Goal: Complete application form

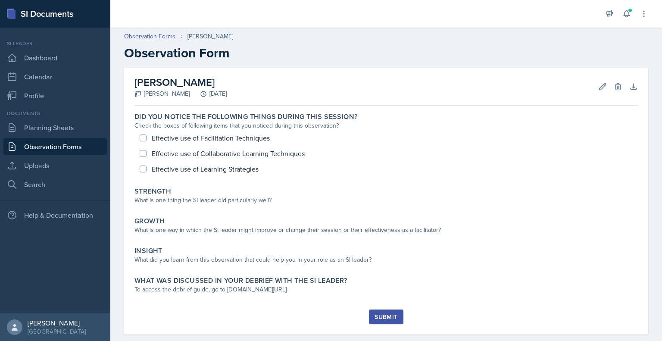
scroll to position [14, 0]
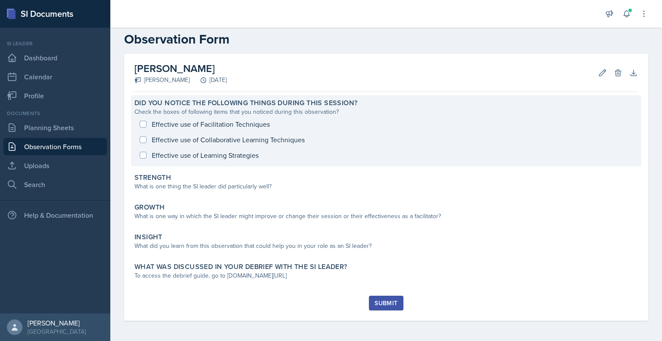
click at [219, 122] on div "Effective use of Facilitation Techniques Effective use of Collaborative Learnin…" at bounding box center [385, 139] width 503 height 47
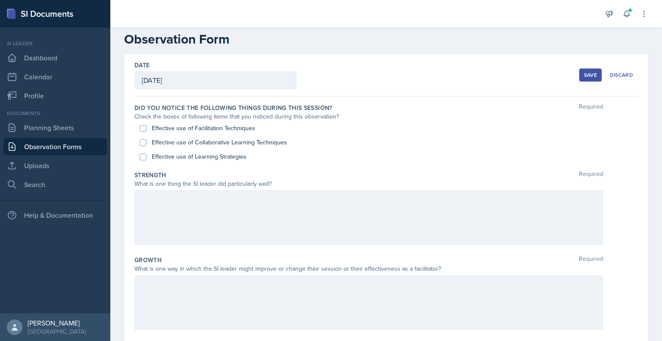
click at [208, 128] on label "Effective use of Facilitation Techniques" at bounding box center [203, 128] width 103 height 9
click at [146, 128] on input "Effective use of Facilitation Techniques" at bounding box center [143, 128] width 7 height 7
checkbox input "true"
click at [208, 145] on label "Effective use of Collaborative Learning Techniques" at bounding box center [219, 142] width 135 height 9
click at [146, 145] on input "Effective use of Collaborative Learning Techniques" at bounding box center [143, 142] width 7 height 7
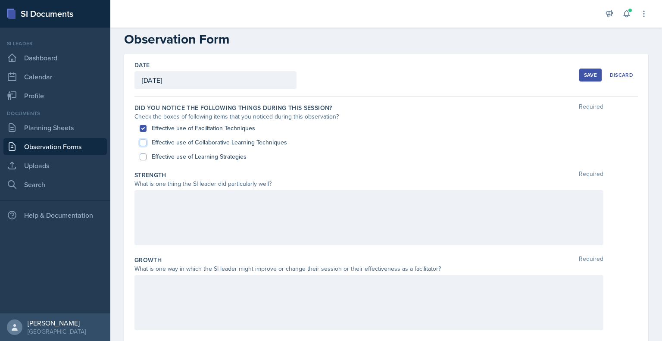
checkbox input "true"
click at [208, 157] on label "Effective use of Learning Strategies" at bounding box center [199, 156] width 95 height 9
click at [146, 157] on input "Effective use of Learning Strategies" at bounding box center [143, 156] width 7 height 7
checkbox input "true"
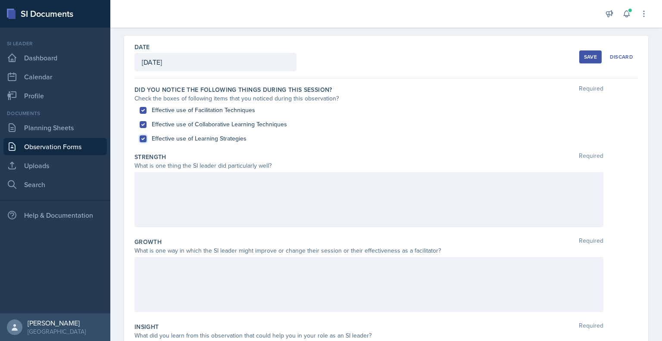
scroll to position [33, 0]
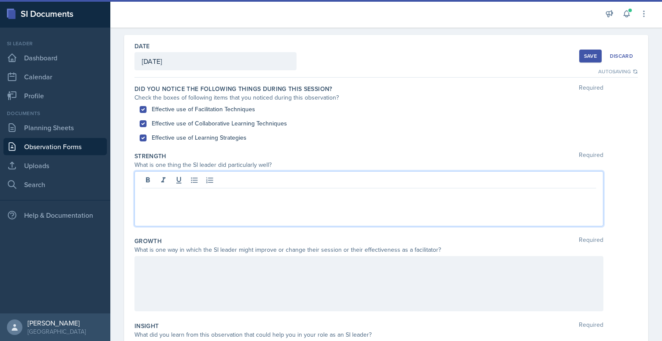
click at [180, 180] on div at bounding box center [368, 198] width 469 height 55
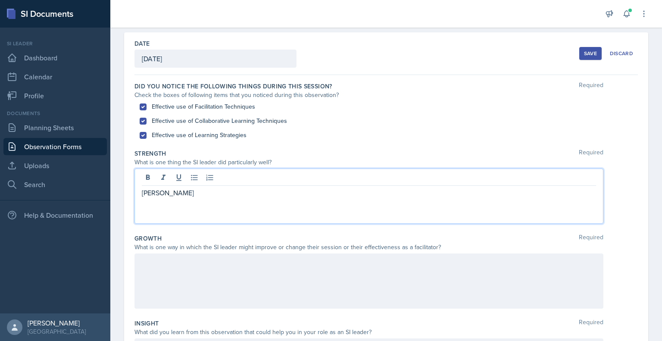
scroll to position [36, 0]
click at [419, 190] on p "[PERSON_NAME] had a wonderful plan that flowed smoothly from topic to topic. Th…" at bounding box center [369, 192] width 454 height 10
click at [482, 191] on p "[PERSON_NAME] had a wonderful plan that flowed smoothly from topic to topic. Th…" at bounding box center [369, 192] width 454 height 10
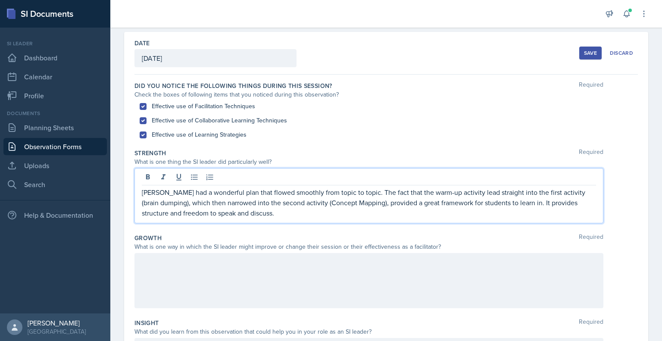
click at [148, 214] on p "[PERSON_NAME] had a wonderful plan that flowed smoothly from topic to topic. Th…" at bounding box center [369, 202] width 454 height 31
click at [233, 211] on p "[PERSON_NAME] had a wonderful plan that flowed smoothly from topic to topic. Th…" at bounding box center [369, 202] width 454 height 31
click at [318, 215] on p "[PERSON_NAME] had a wonderful plan that flowed smoothly from topic to topic. Th…" at bounding box center [369, 202] width 454 height 31
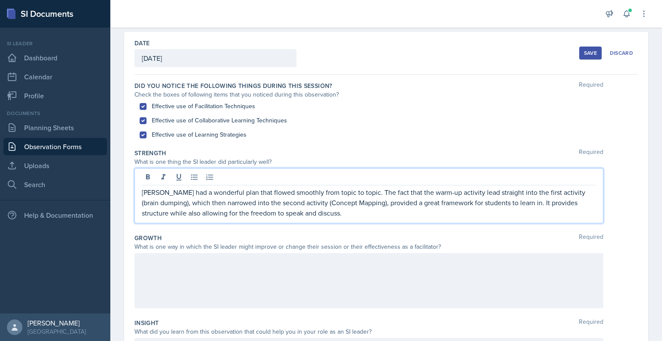
click at [312, 211] on p "[PERSON_NAME] had a wonderful plan that flowed smoothly from topic to topic. Th…" at bounding box center [369, 202] width 454 height 31
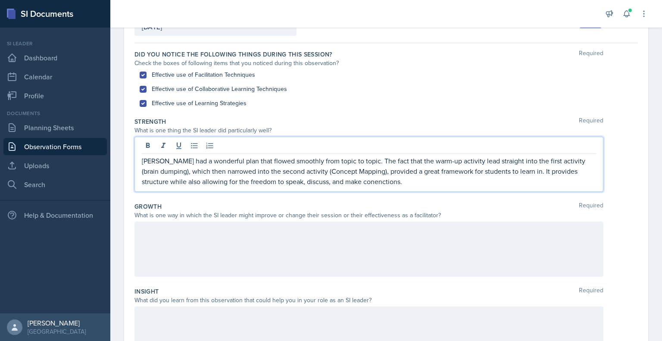
click at [352, 182] on p "[PERSON_NAME] had a wonderful plan that flowed smoothly from topic to topic. Th…" at bounding box center [369, 170] width 454 height 31
click at [298, 261] on div at bounding box center [368, 248] width 469 height 55
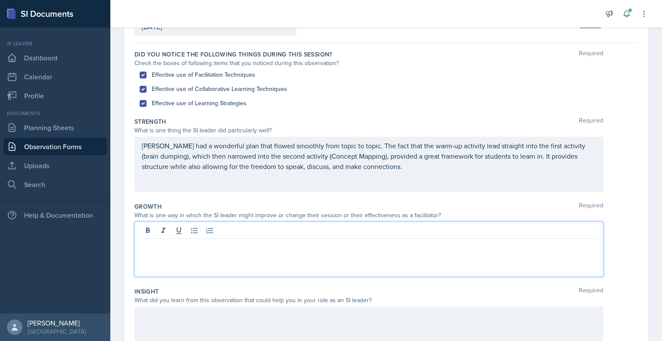
scroll to position [82, 0]
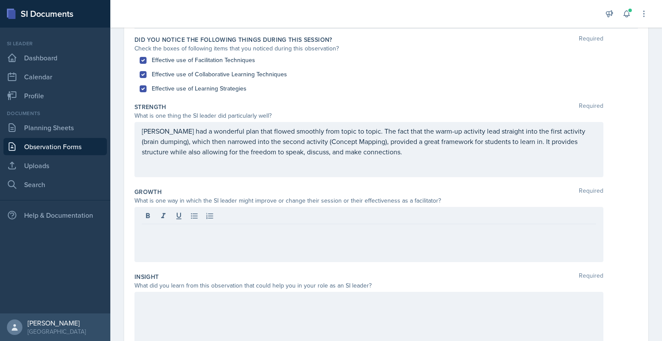
click at [405, 152] on p "[PERSON_NAME] had a wonderful plan that flowed smoothly from topic to topic. Th…" at bounding box center [369, 141] width 454 height 31
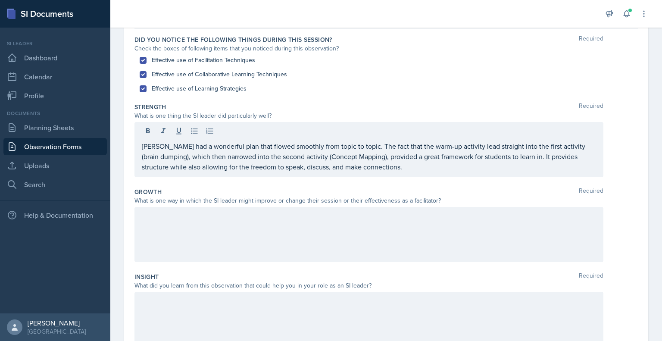
click at [325, 230] on div at bounding box center [368, 234] width 469 height 55
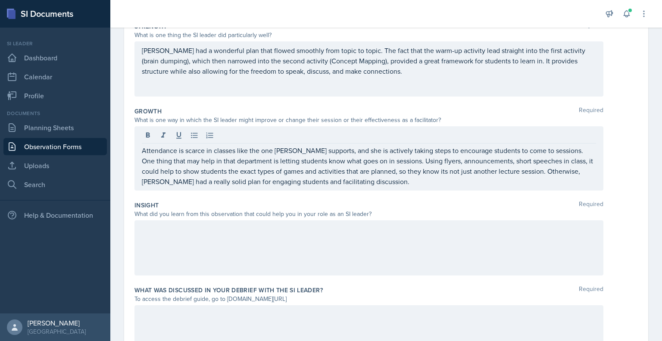
click at [329, 236] on div at bounding box center [368, 247] width 469 height 55
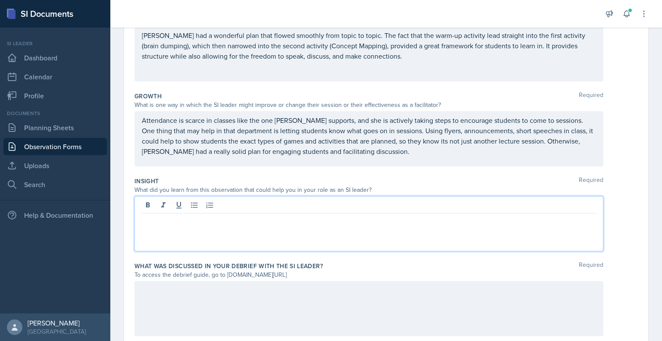
scroll to position [197, 0]
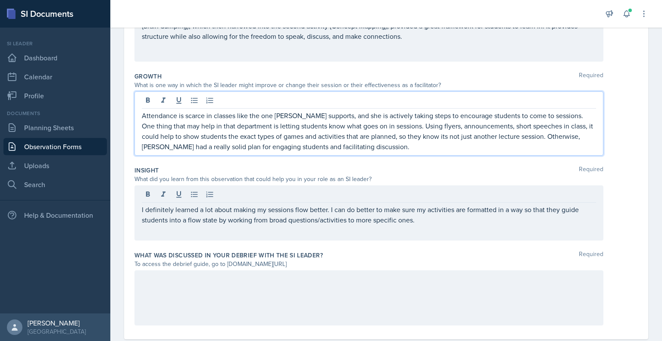
click at [372, 130] on p "Attendance is scarce in classes like the one [PERSON_NAME] supports, and she is…" at bounding box center [369, 130] width 454 height 41
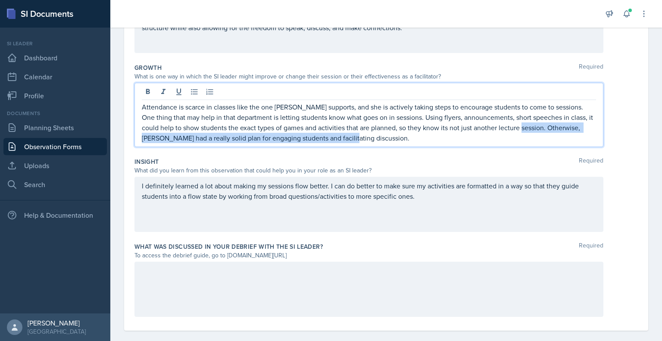
drag, startPoint x: 529, startPoint y: 128, endPoint x: 536, endPoint y: 137, distance: 11.4
click at [536, 137] on p "Attendance is scarce in classes like the one [PERSON_NAME] supports, and she is…" at bounding box center [369, 122] width 454 height 41
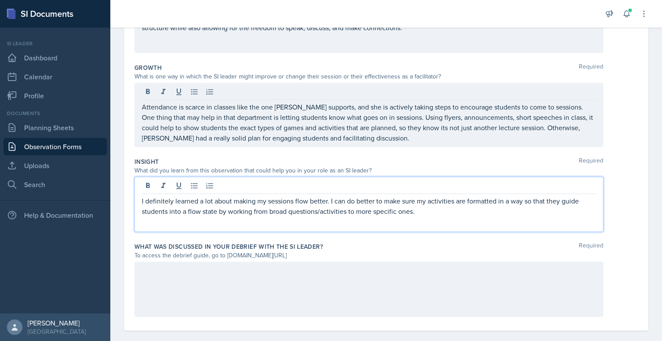
click at [434, 196] on p "I definitely learned a lot about making my sessions flow better. I can do bette…" at bounding box center [369, 206] width 454 height 21
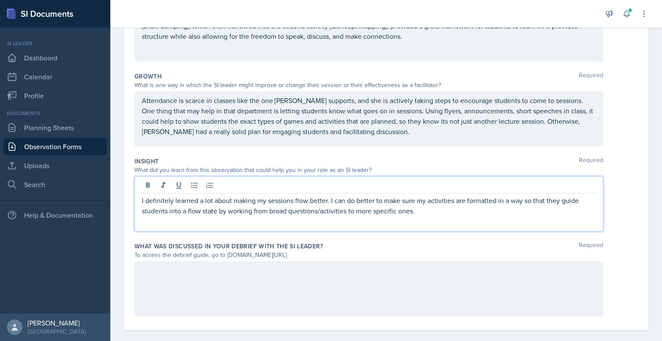
scroll to position [207, 0]
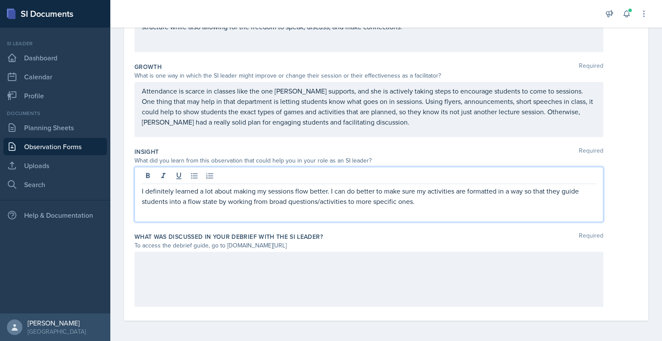
click at [425, 199] on p "I definitely learned a lot about making my sessions flow better. I can do bette…" at bounding box center [369, 196] width 454 height 21
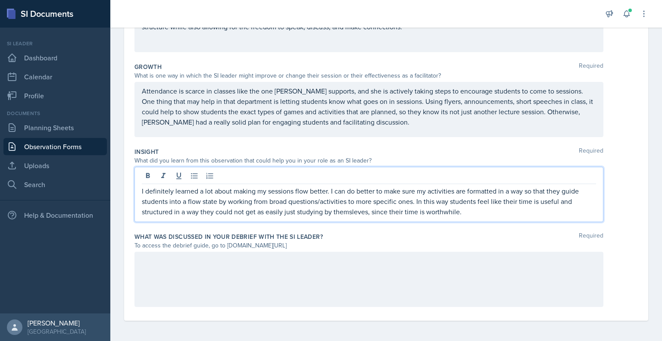
click at [351, 211] on p "I definitely learned a lot about making my sessions flow better. I can do bette…" at bounding box center [369, 201] width 454 height 31
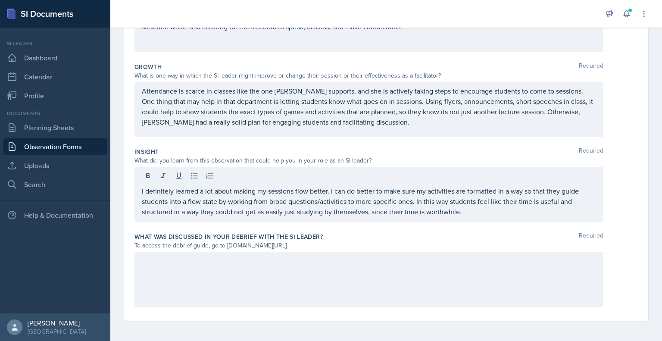
click at [310, 268] on div at bounding box center [368, 279] width 469 height 55
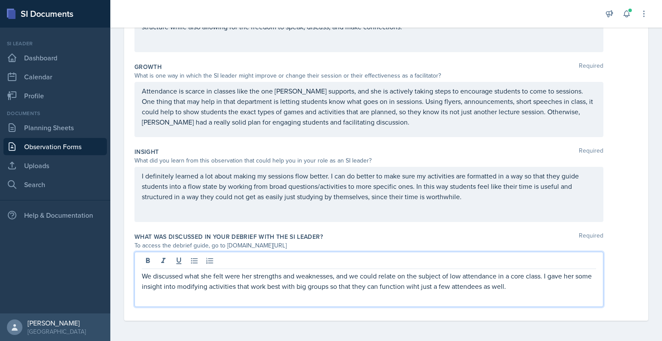
click at [432, 289] on p "We discussed what she felt were her strengths and weaknesses, and we could rela…" at bounding box center [369, 280] width 454 height 21
drag, startPoint x: 432, startPoint y: 289, endPoint x: 445, endPoint y: 288, distance: 12.6
click at [445, 288] on p "We discussed what she felt were her strengths and weaknesses, and we could rela…" at bounding box center [369, 280] width 454 height 21
click at [429, 286] on p "We discussed what she felt were her strengths and weaknesses, and we could rela…" at bounding box center [369, 280] width 454 height 21
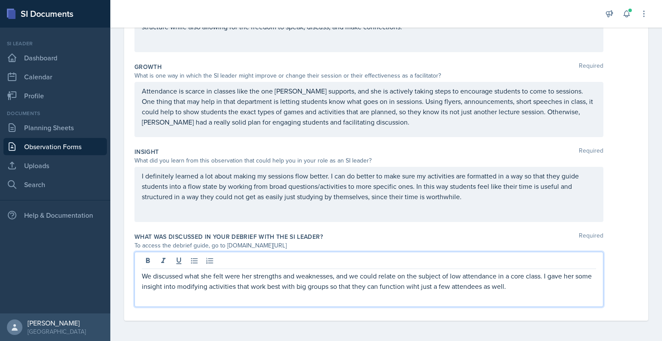
click at [536, 291] on div "We discussed what she felt were her strengths and weaknesses, and we could rela…" at bounding box center [368, 279] width 469 height 55
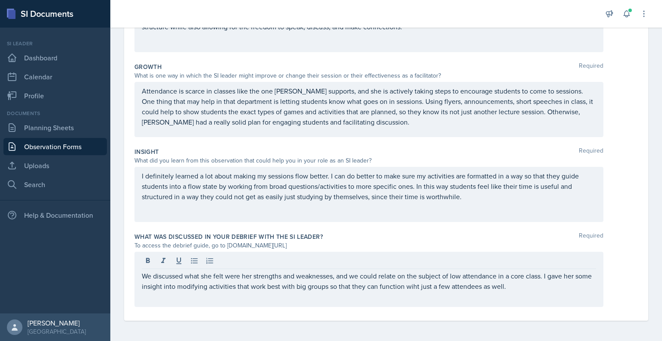
click at [528, 288] on div "We discussed what she felt were her strengths and weaknesses, and we could rela…" at bounding box center [368, 279] width 469 height 55
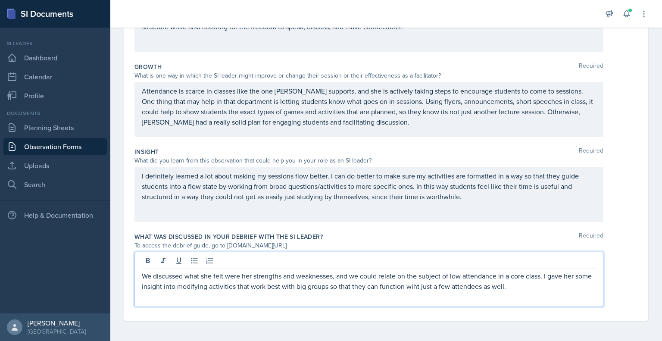
click at [527, 286] on p "We discussed what she felt were her strengths and weaknesses, and we could rela…" at bounding box center [369, 280] width 454 height 21
click at [428, 286] on p "We discussed what she felt were her strengths and weaknesses, and we could rela…" at bounding box center [369, 280] width 454 height 21
click at [529, 283] on p "We discussed what she felt were her strengths and weaknesses, and we could rela…" at bounding box center [369, 280] width 454 height 21
click at [213, 278] on p "We discussed what she felt were her strengths and weaknesses, and we could rela…" at bounding box center [369, 285] width 454 height 31
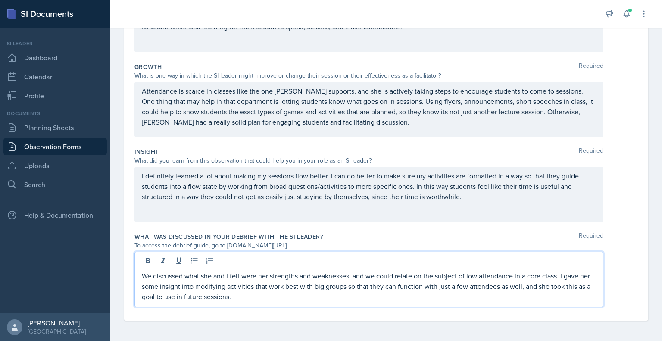
click at [407, 297] on p "We discussed what she and I felt were her strengths and weaknesses, and we coul…" at bounding box center [369, 285] width 454 height 31
click at [301, 298] on p "We discussed what she and I felt were her strengths and weaknesses, and we coul…" at bounding box center [369, 285] width 454 height 31
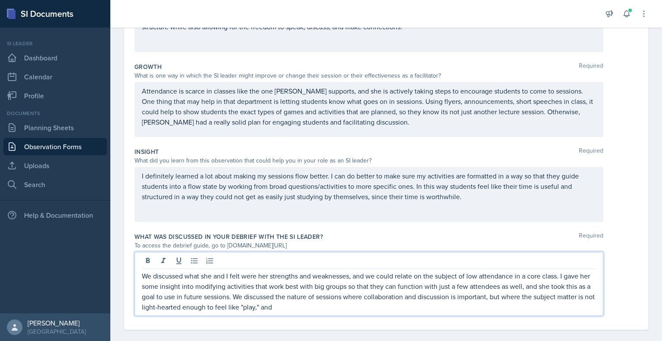
click at [355, 308] on p "We discussed what she and I felt were her strengths and weaknesses, and we coul…" at bounding box center [369, 290] width 454 height 41
click at [503, 303] on p "We discussed what she and I felt were her strengths and weaknesses, and we coul…" at bounding box center [369, 290] width 454 height 41
click at [436, 295] on p "We discussed what she and I felt were her strengths and weaknesses, and we coul…" at bounding box center [369, 290] width 454 height 41
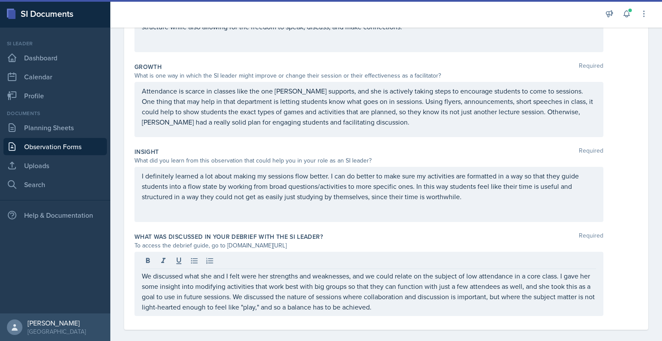
click at [610, 254] on div "We discussed what she and I felt were her strengths and weaknesses, and we coul…" at bounding box center [385, 284] width 503 height 64
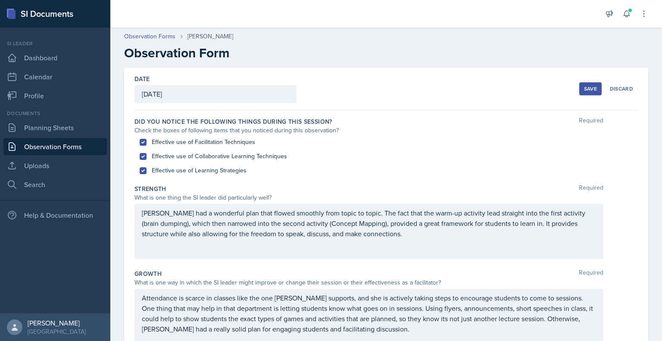
scroll to position [2, 0]
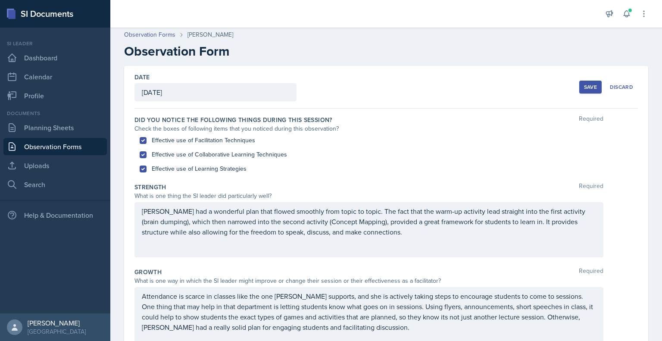
click at [587, 88] on div "Save" at bounding box center [590, 87] width 13 height 7
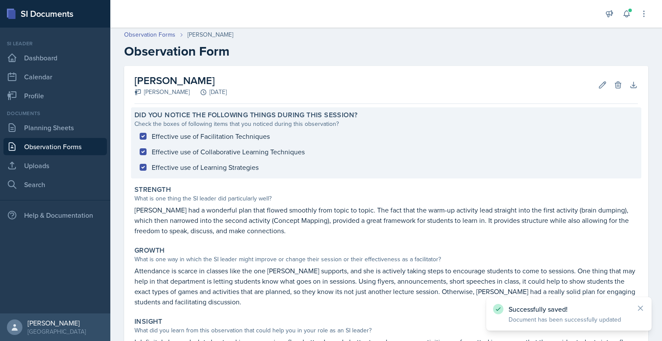
scroll to position [158, 0]
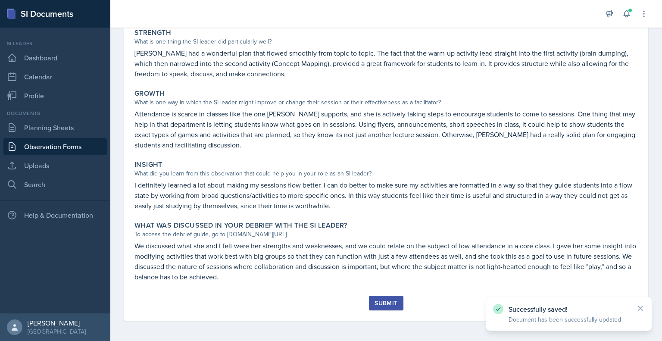
click at [388, 308] on button "Submit" at bounding box center [386, 302] width 34 height 15
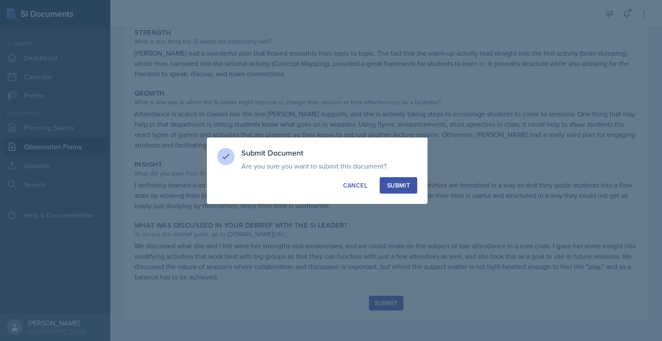
click at [398, 182] on div "Submit" at bounding box center [398, 185] width 23 height 9
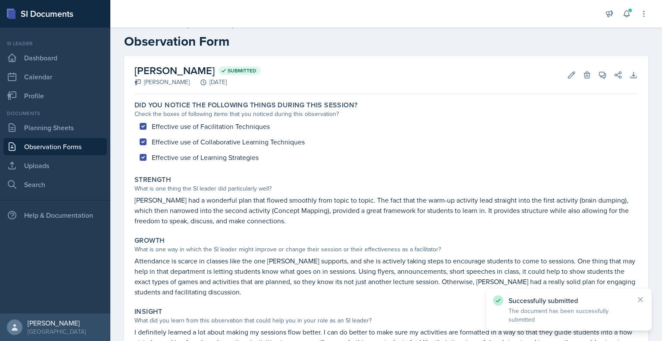
scroll to position [0, 0]
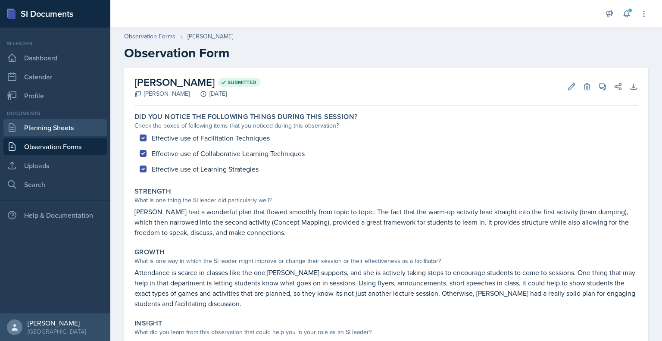
click at [60, 125] on link "Planning Sheets" at bounding box center [54, 127] width 103 height 17
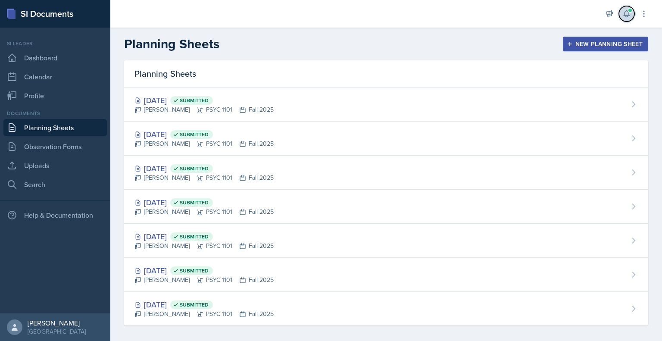
click at [622, 15] on icon at bounding box center [626, 13] width 9 height 9
